Goal: Task Accomplishment & Management: Manage account settings

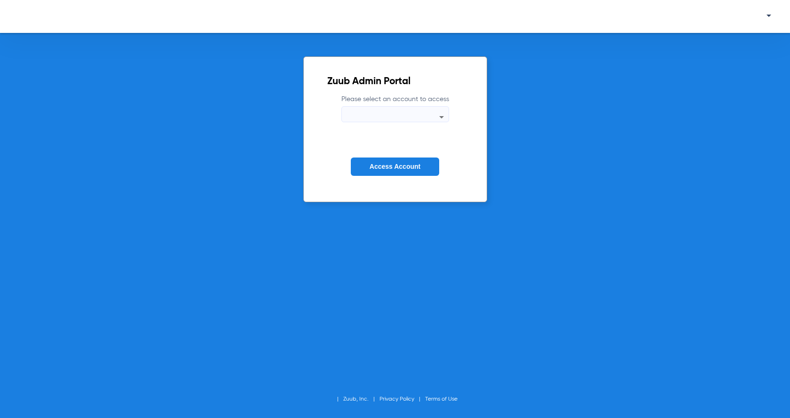
click at [399, 110] on mat-select at bounding box center [395, 114] width 108 height 16
click at [398, 115] on div at bounding box center [395, 116] width 107 height 11
click at [388, 112] on div at bounding box center [395, 116] width 107 height 11
click at [440, 115] on icon at bounding box center [441, 116] width 11 height 11
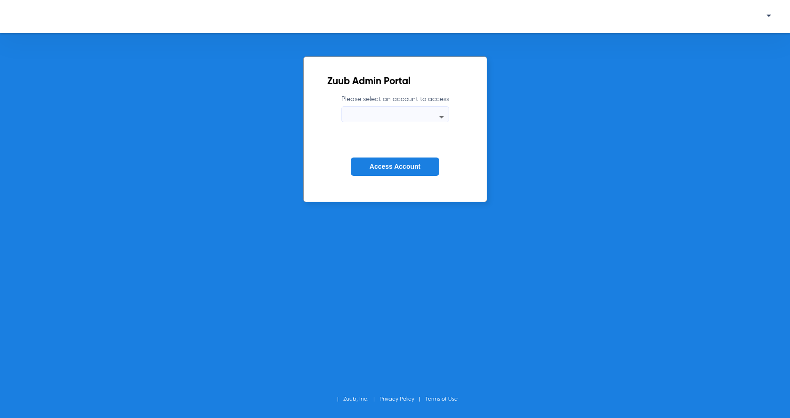
click at [406, 166] on span "Access Account" at bounding box center [395, 167] width 51 height 8
click at [372, 116] on div at bounding box center [395, 116] width 107 height 11
click at [379, 161] on button "Access Account" at bounding box center [395, 167] width 88 height 18
click at [428, 109] on mat-select at bounding box center [395, 114] width 108 height 16
click at [387, 170] on span "Access Account" at bounding box center [395, 167] width 51 height 8
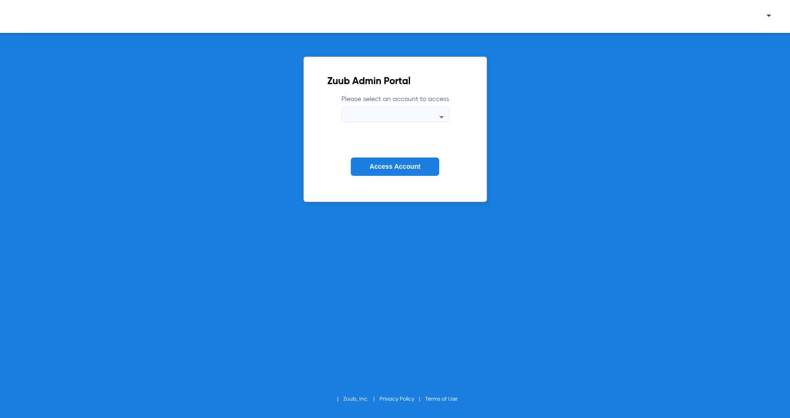
click at [384, 115] on div at bounding box center [395, 116] width 107 height 11
click at [366, 163] on button "Access Account" at bounding box center [395, 167] width 88 height 18
